Goal: Task Accomplishment & Management: Manage account settings

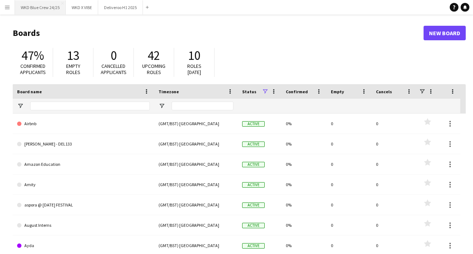
click at [45, 3] on button "WKD Blue Crew 24/25 Close" at bounding box center [40, 7] width 51 height 14
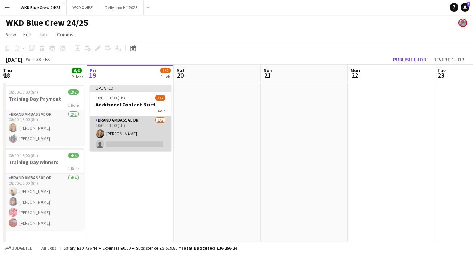
click at [112, 141] on app-card-role "Brand Ambassador [DATE] 10:00-11:00 (1h) [PERSON_NAME] single-neutral-actions" at bounding box center [130, 133] width 81 height 35
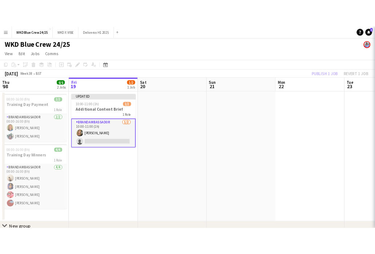
scroll to position [0, 173]
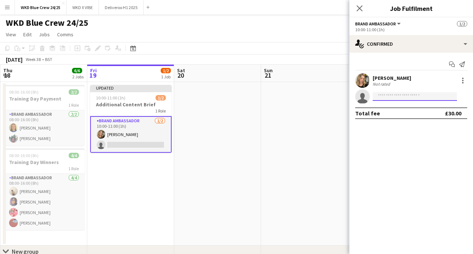
click at [385, 96] on input at bounding box center [415, 96] width 84 height 9
click at [419, 94] on input "********" at bounding box center [415, 96] width 84 height 9
type input "*"
click at [357, 8] on icon "Close pop-in" at bounding box center [359, 8] width 7 height 7
